Goal: Task Accomplishment & Management: Manage account settings

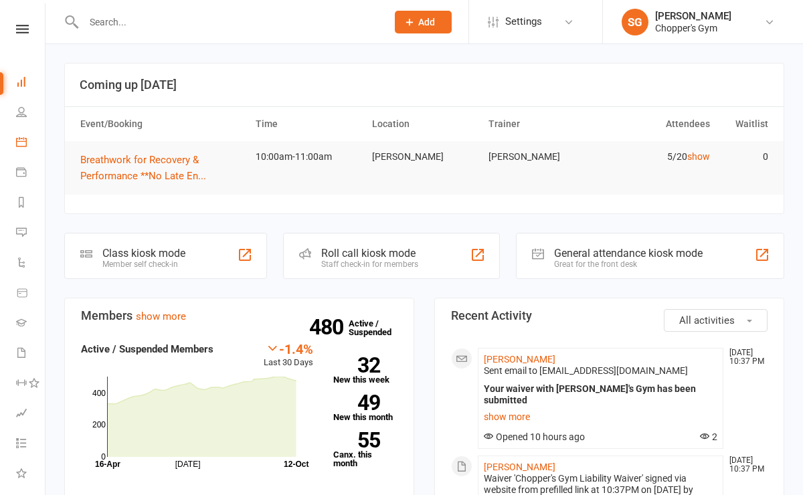
click at [21, 144] on icon at bounding box center [21, 141] width 11 height 11
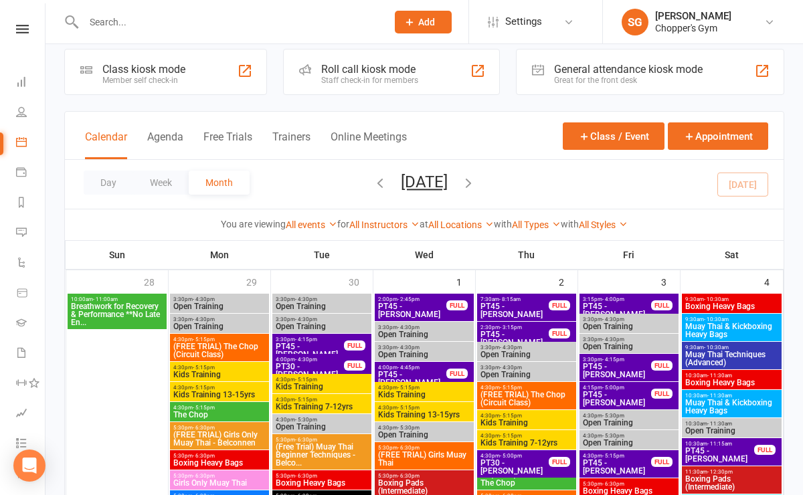
scroll to position [19, 0]
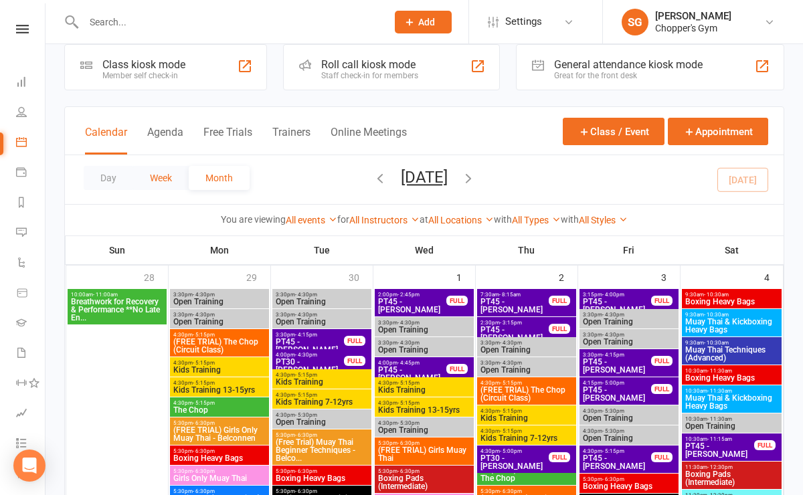
click at [164, 180] on button "Week" at bounding box center [161, 178] width 56 height 24
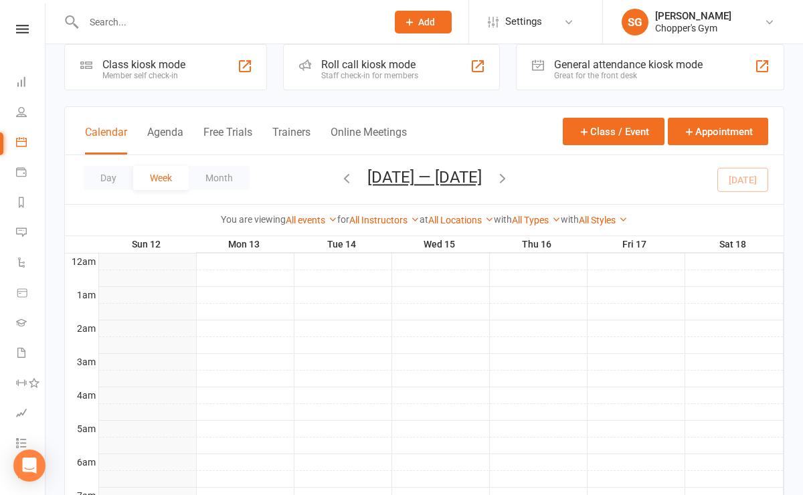
scroll to position [0, 0]
click at [508, 184] on icon "button" at bounding box center [502, 178] width 15 height 15
click at [342, 180] on icon "button" at bounding box center [346, 178] width 15 height 15
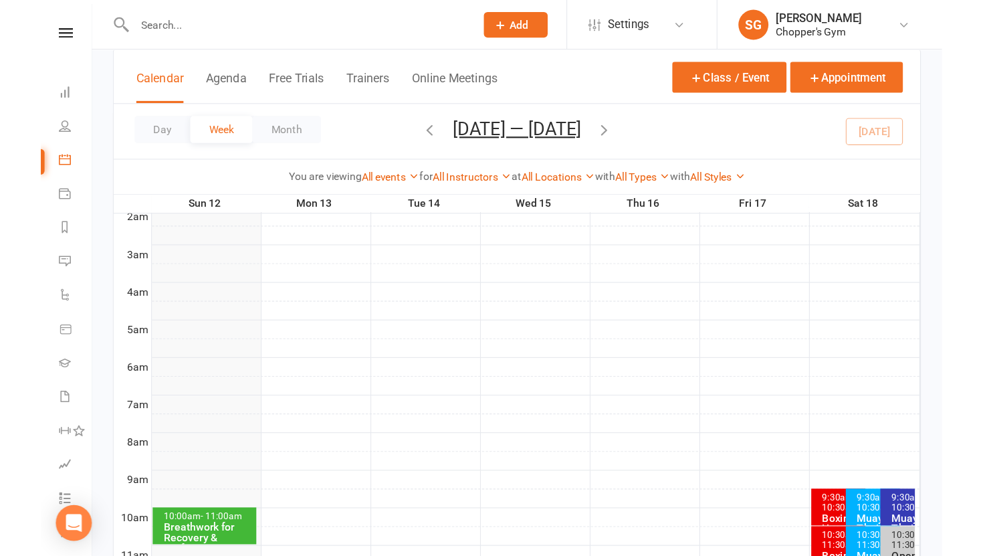
scroll to position [211, 0]
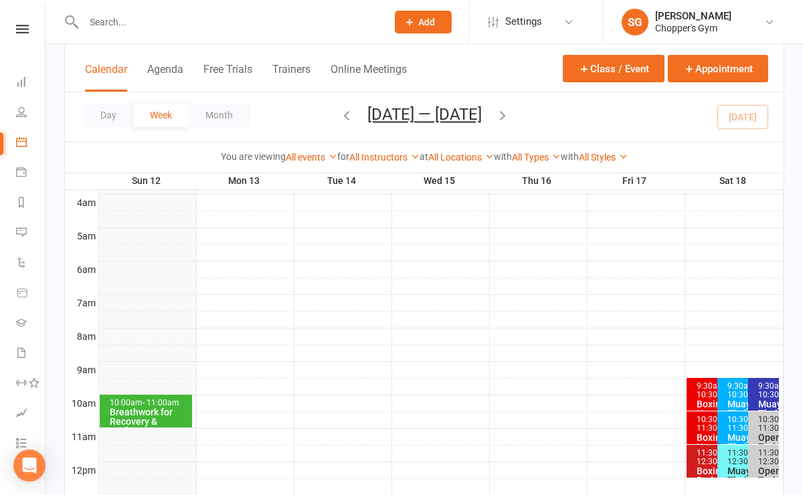
click at [142, 404] on span "- 11:00am" at bounding box center [160, 402] width 37 height 9
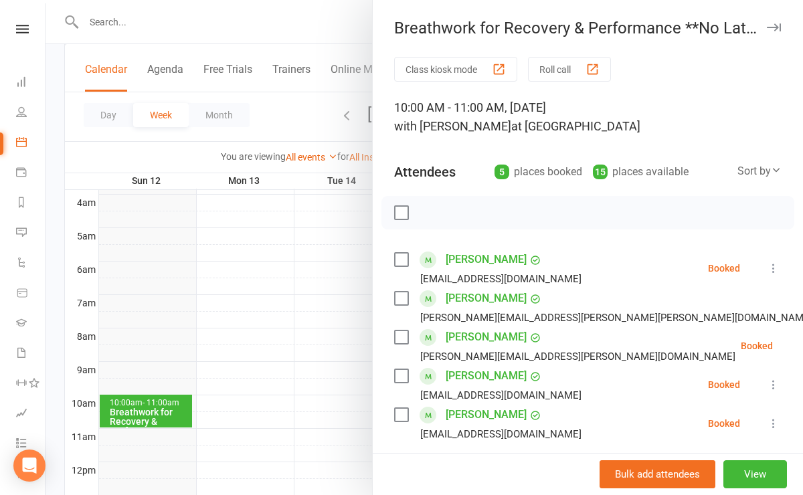
click at [164, 233] on div at bounding box center [423, 247] width 757 height 495
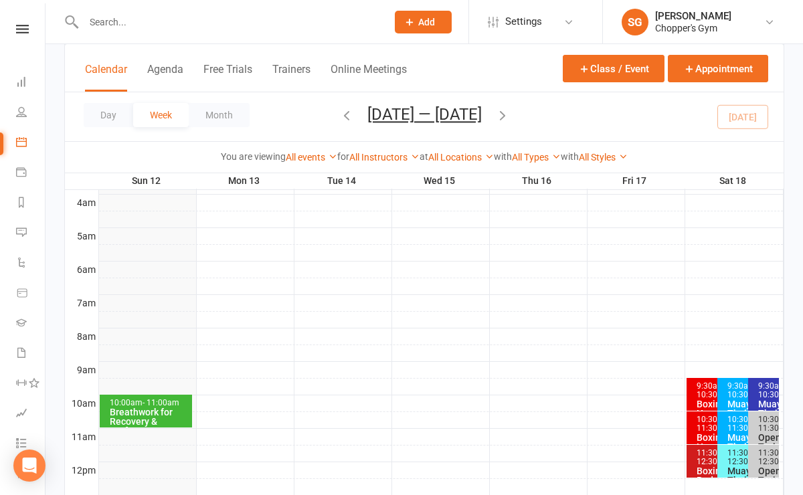
click at [507, 118] on icon "button" at bounding box center [502, 115] width 15 height 15
click at [151, 409] on div "Breathwork for Recovery & Performance **No Late En..." at bounding box center [150, 425] width 80 height 37
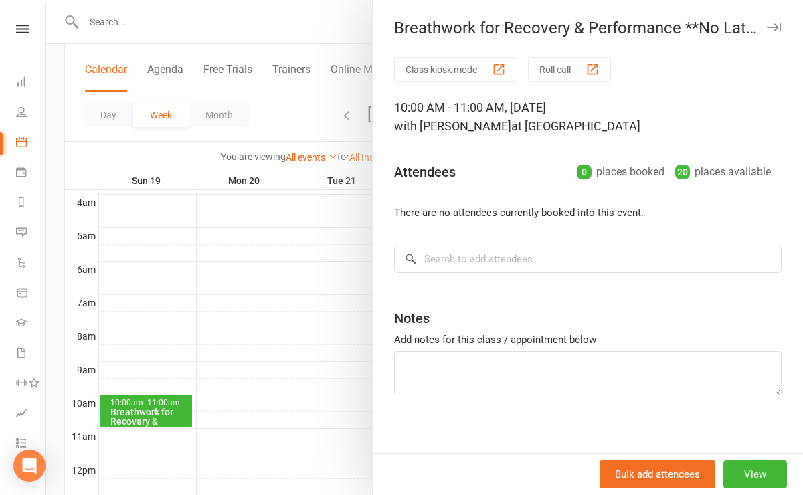
click at [272, 308] on div at bounding box center [423, 247] width 757 height 495
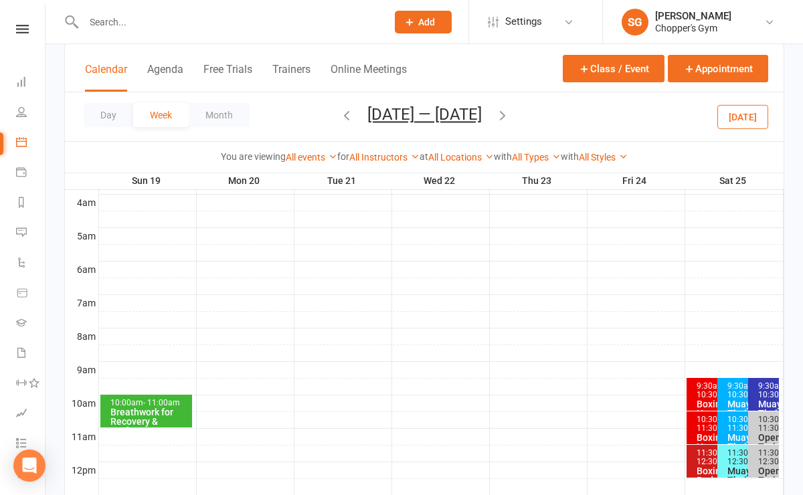
click at [342, 121] on icon "button" at bounding box center [346, 115] width 15 height 15
click at [134, 404] on div "10:00am - 11:00am" at bounding box center [149, 403] width 80 height 9
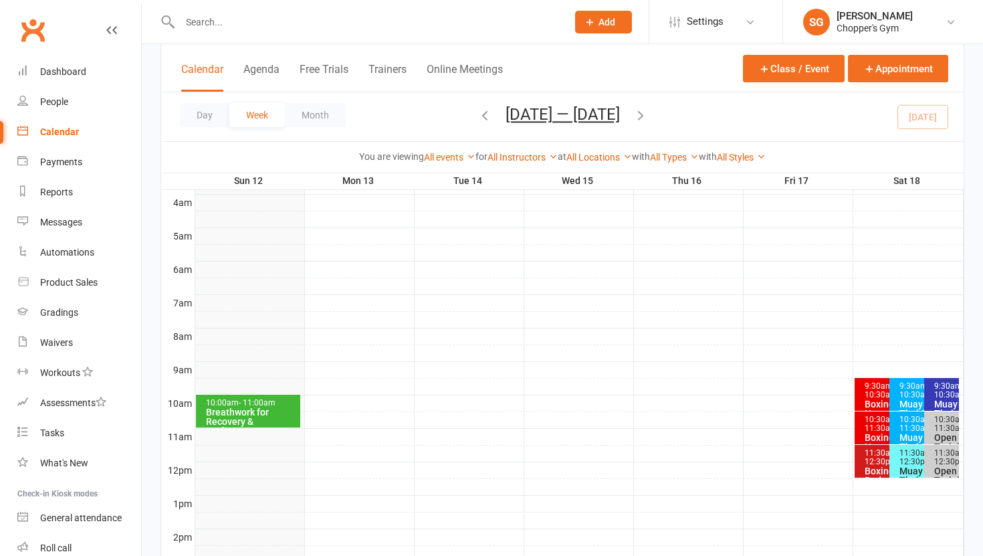
click at [243, 413] on div "Breathwork for Recovery & Performance **No Late En..." at bounding box center [251, 425] width 92 height 37
